Goal: Find specific page/section: Find specific page/section

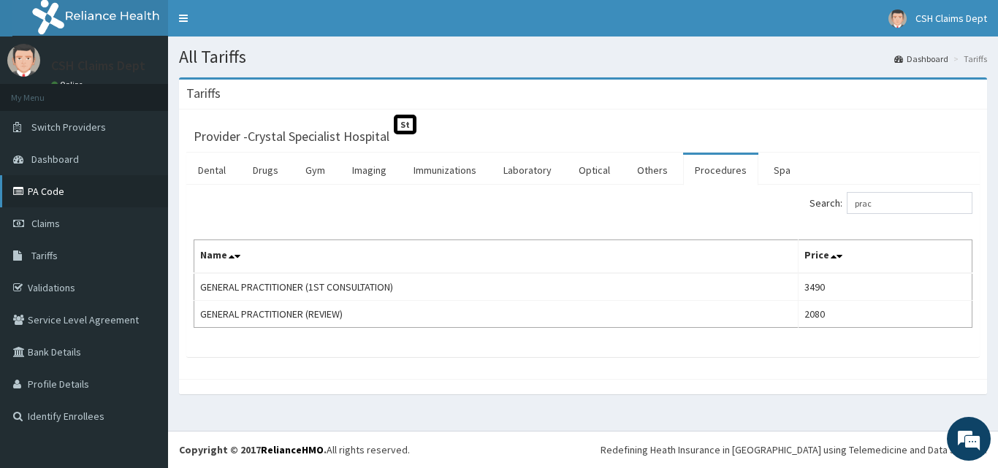
click at [69, 200] on link "PA Code" at bounding box center [84, 191] width 168 height 32
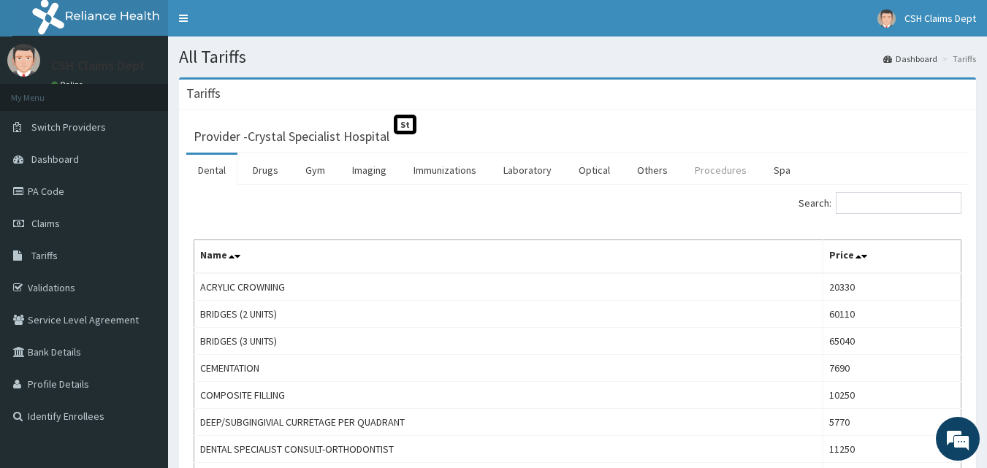
click at [722, 172] on link "Procedures" at bounding box center [720, 170] width 75 height 31
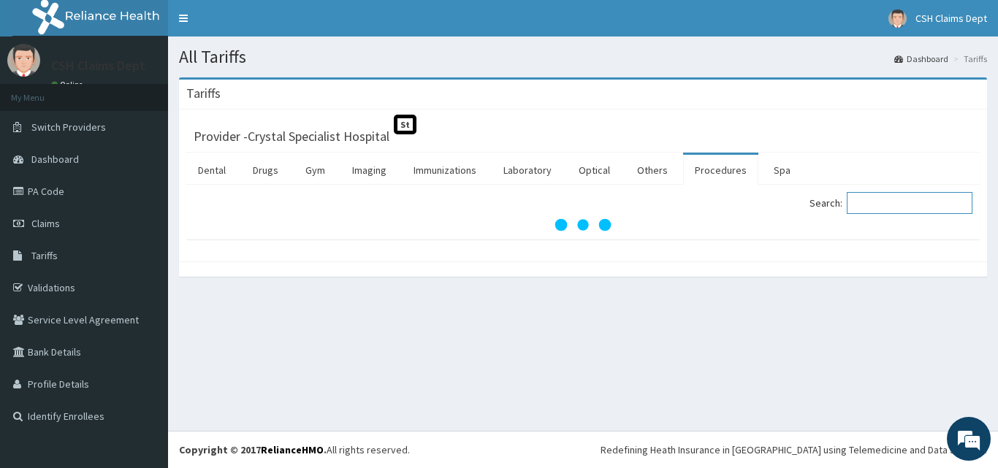
click at [886, 206] on input "Search:" at bounding box center [910, 203] width 126 height 22
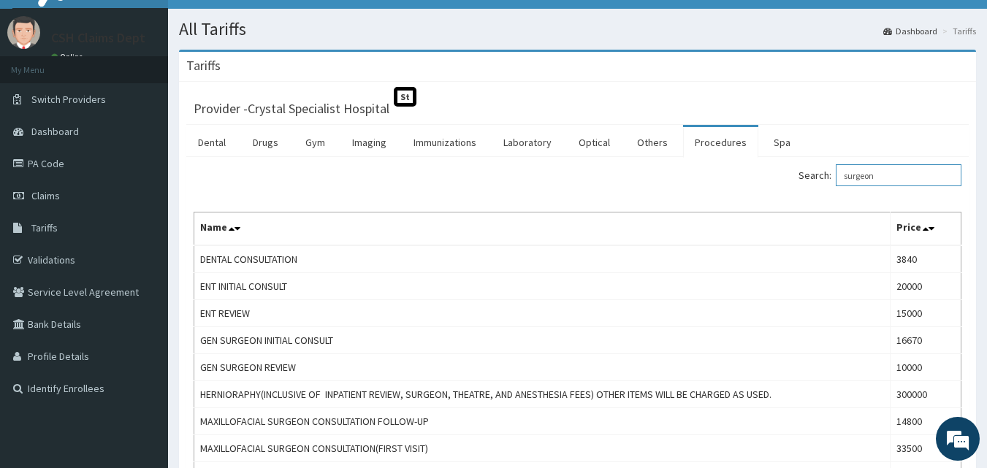
scroll to position [35, 0]
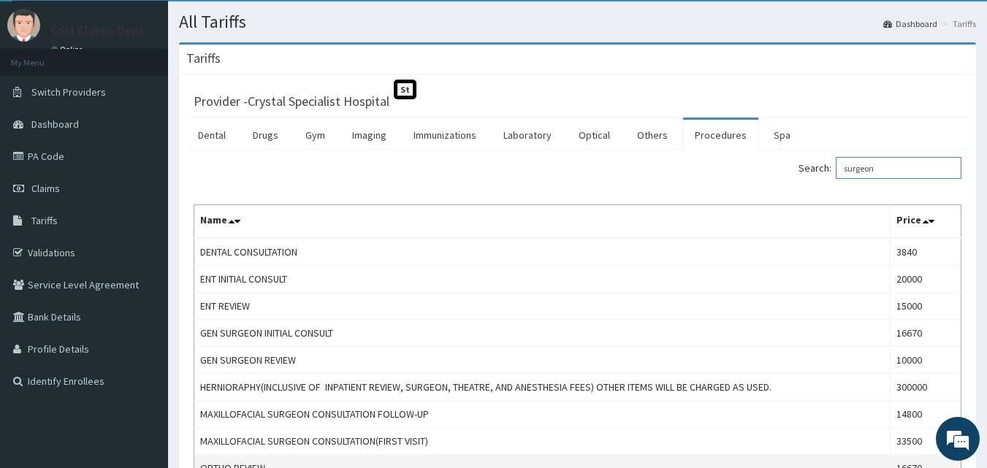
type input "surgeon"
